Goal: Transaction & Acquisition: Register for event/course

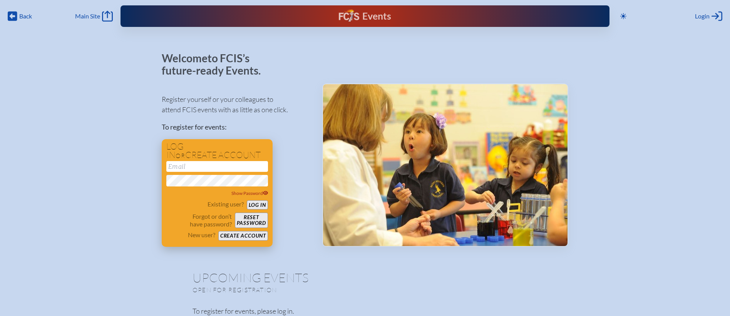
type input "[EMAIL_ADDRESS][DOMAIN_NAME]"
click at [265, 201] on button "Log in" at bounding box center [257, 206] width 21 height 10
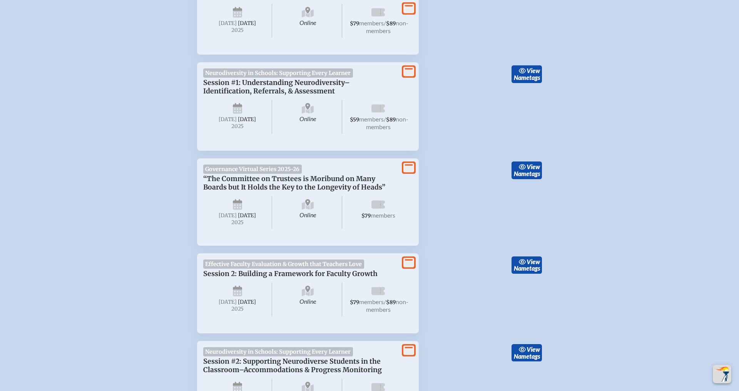
scroll to position [425, 0]
click at [408, 169] on icon at bounding box center [408, 167] width 11 height 10
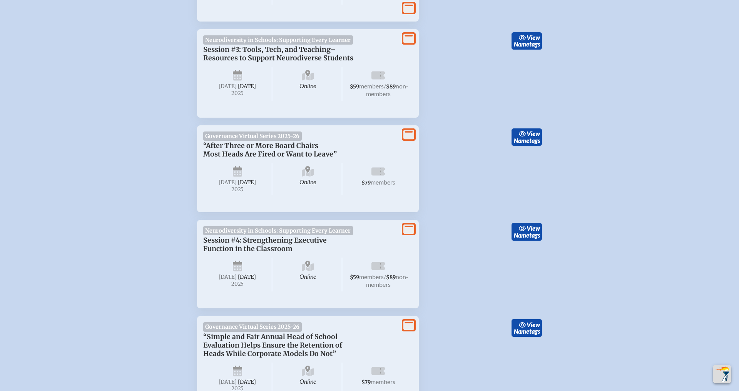
scroll to position [1067, 0]
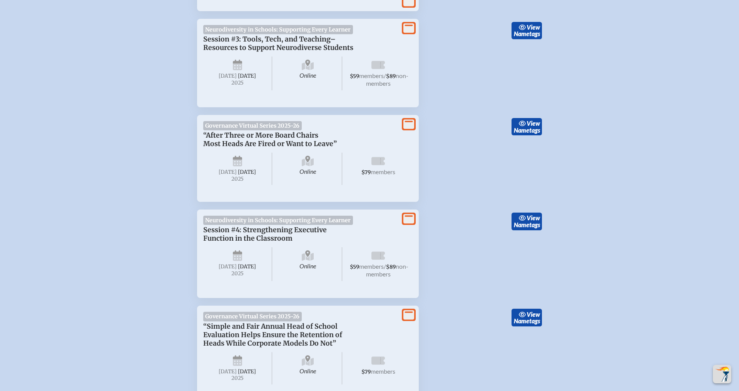
click at [408, 129] on icon at bounding box center [408, 124] width 11 height 10
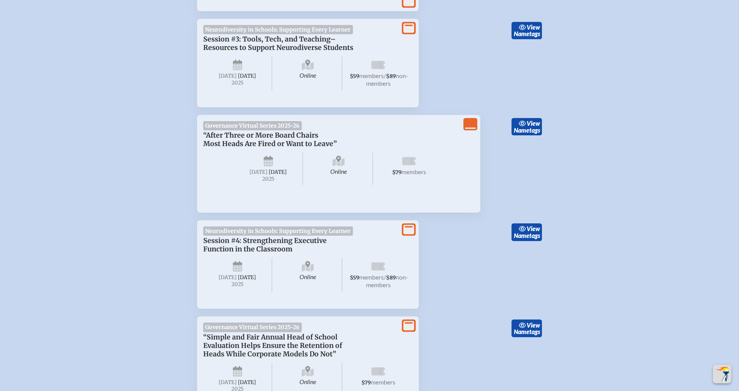
click at [468, 130] on icon "View Less" at bounding box center [470, 124] width 11 height 11
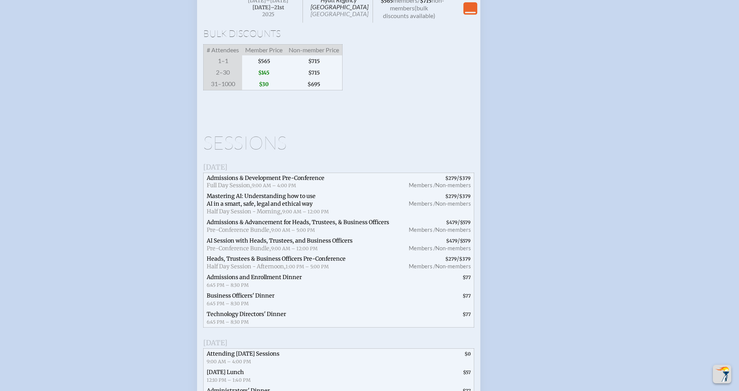
scroll to position [1294, 0]
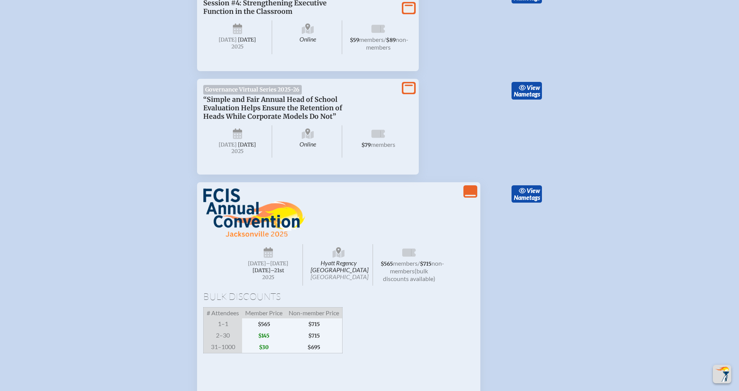
click at [469, 197] on icon "View Less" at bounding box center [470, 191] width 11 height 11
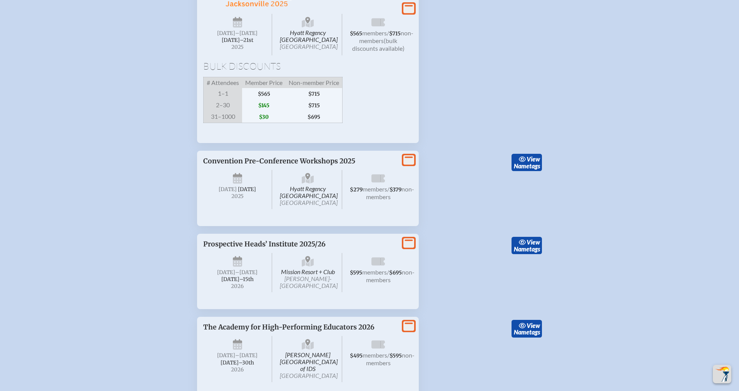
scroll to position [1525, 0]
click at [409, 22] on div "Hyatt Regency Jacksonville Riverfront Jacksonville Wednesday –Friday , November…" at bounding box center [307, 47] width 209 height 179
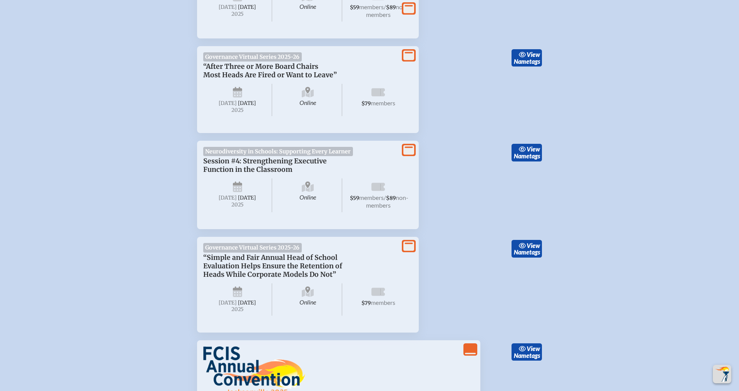
scroll to position [1128, 0]
